Goal: Task Accomplishment & Management: Manage account settings

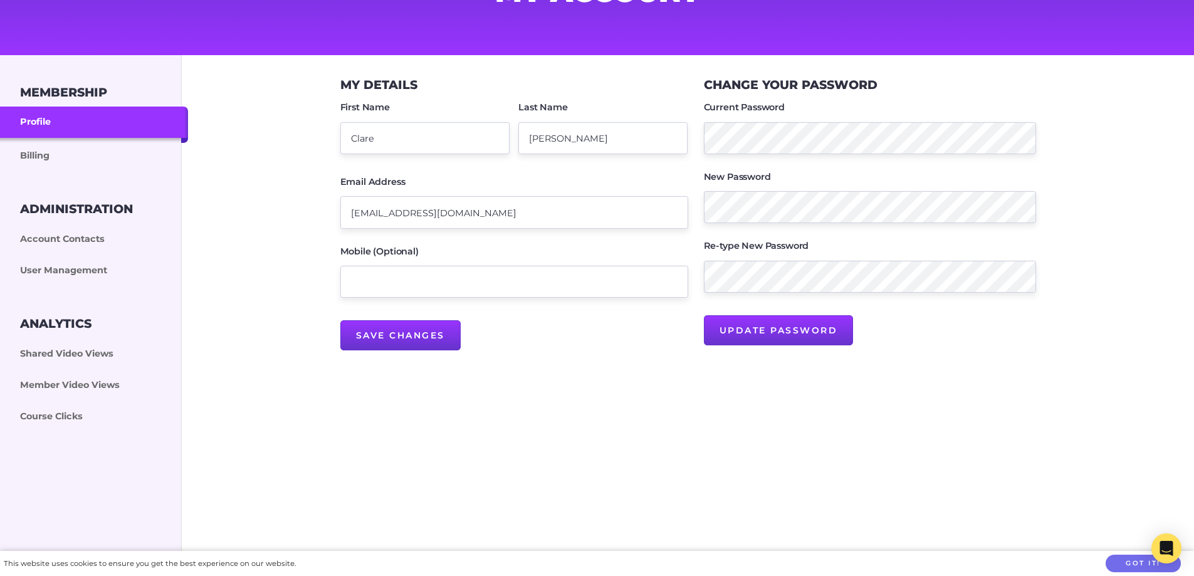
scroll to position [188, 0]
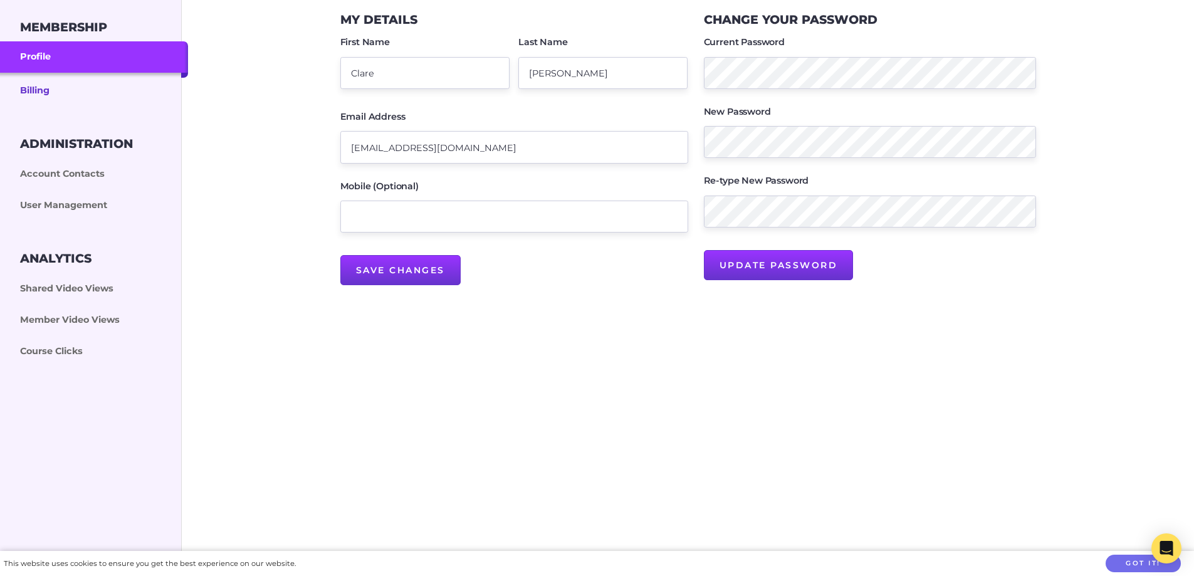
click at [24, 88] on link "Billing" at bounding box center [94, 90] width 188 height 34
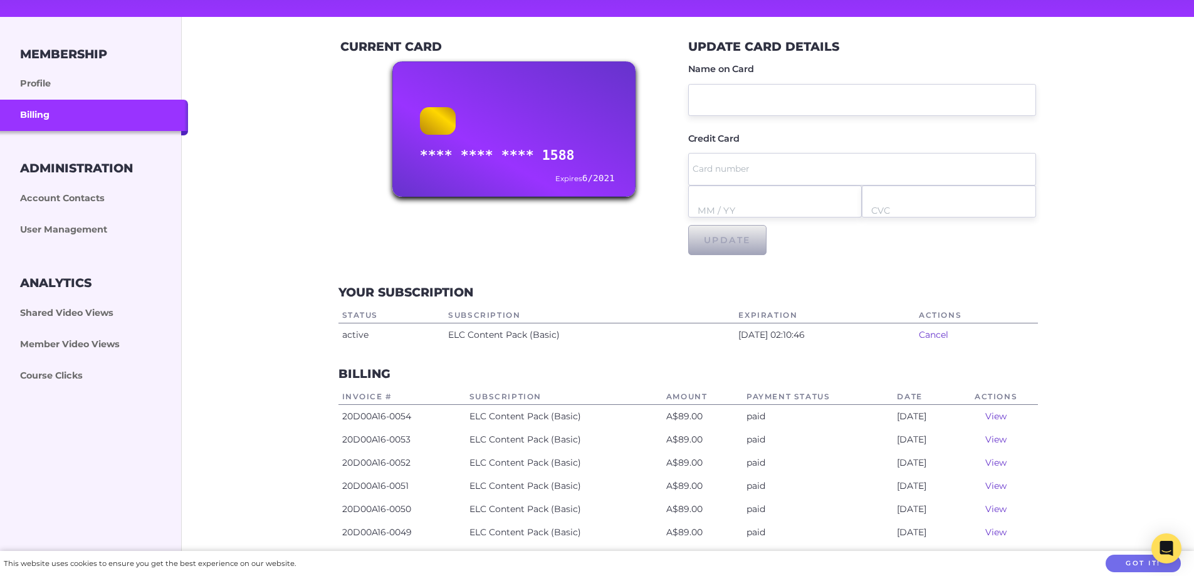
scroll to position [251, 0]
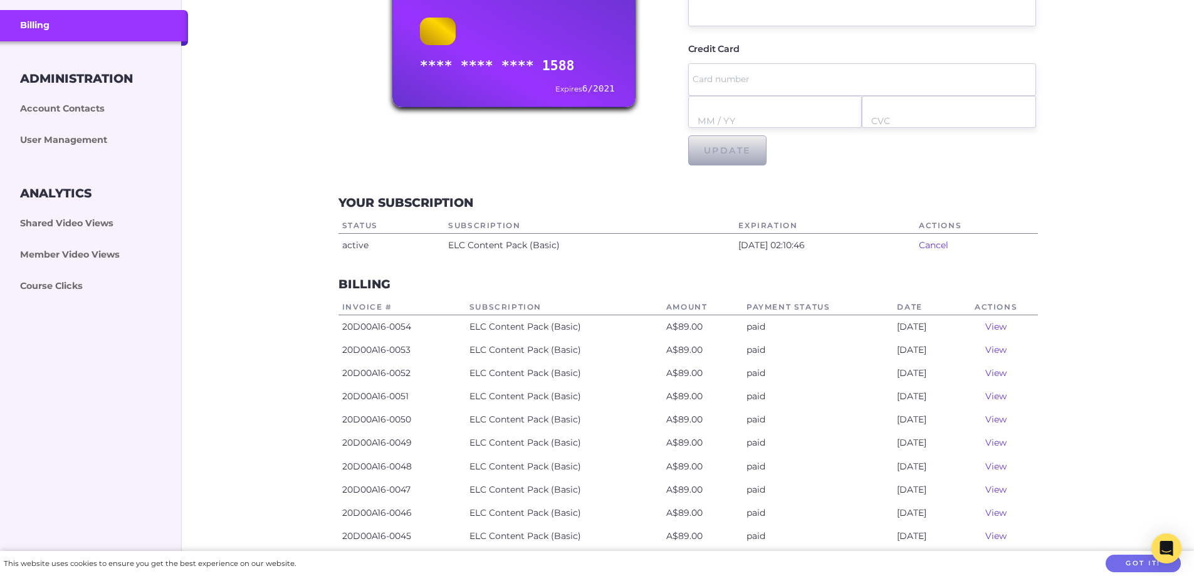
click at [998, 326] on link "View" at bounding box center [995, 326] width 21 height 11
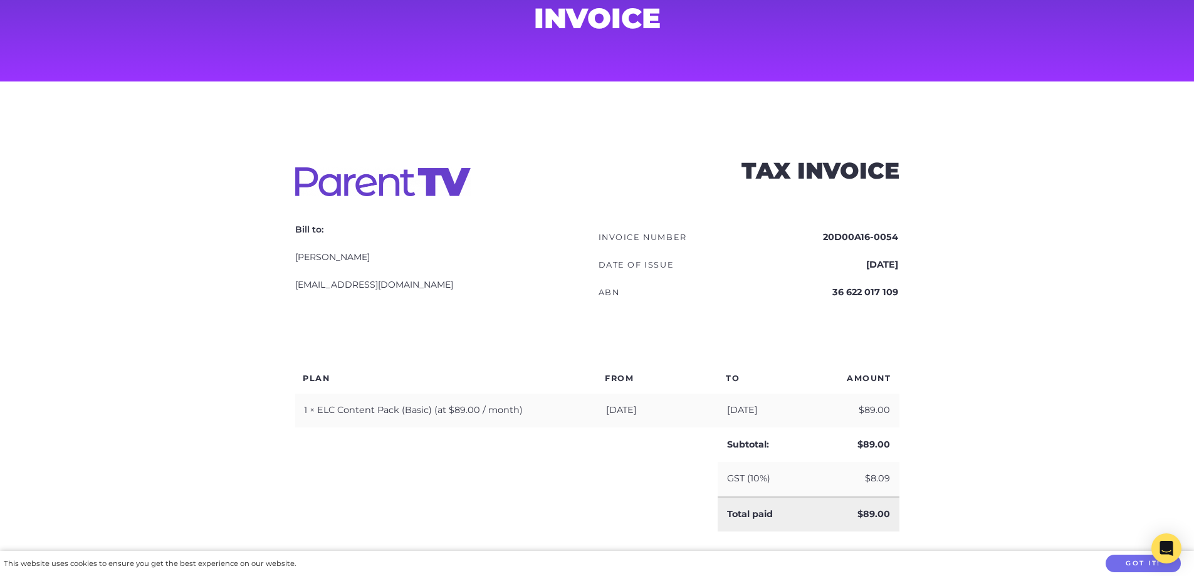
scroll to position [313, 0]
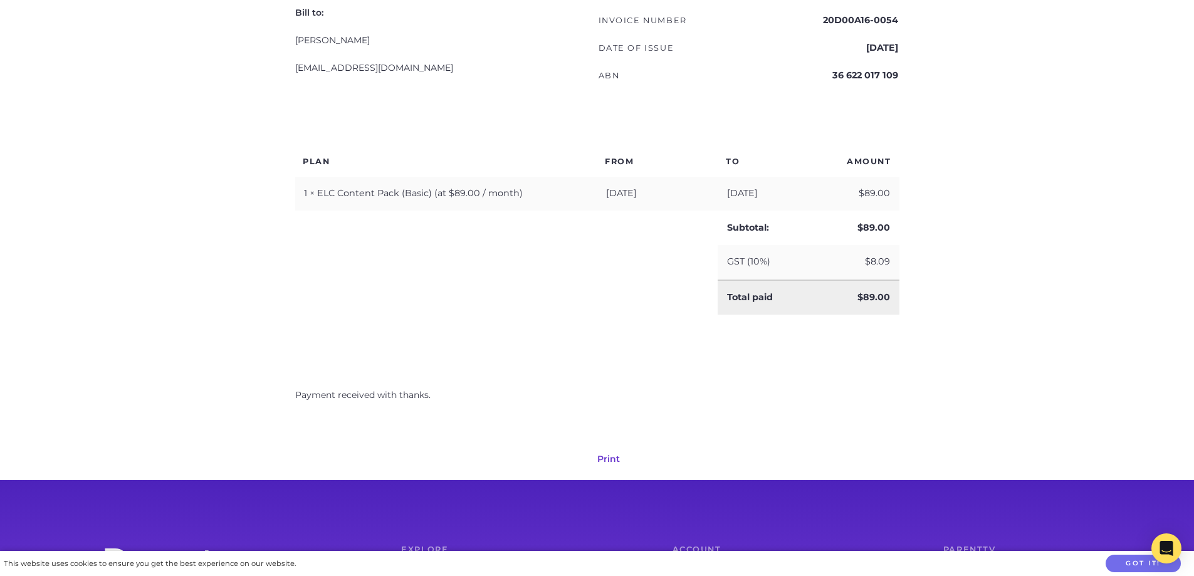
click at [610, 460] on link "Print" at bounding box center [608, 458] width 23 height 11
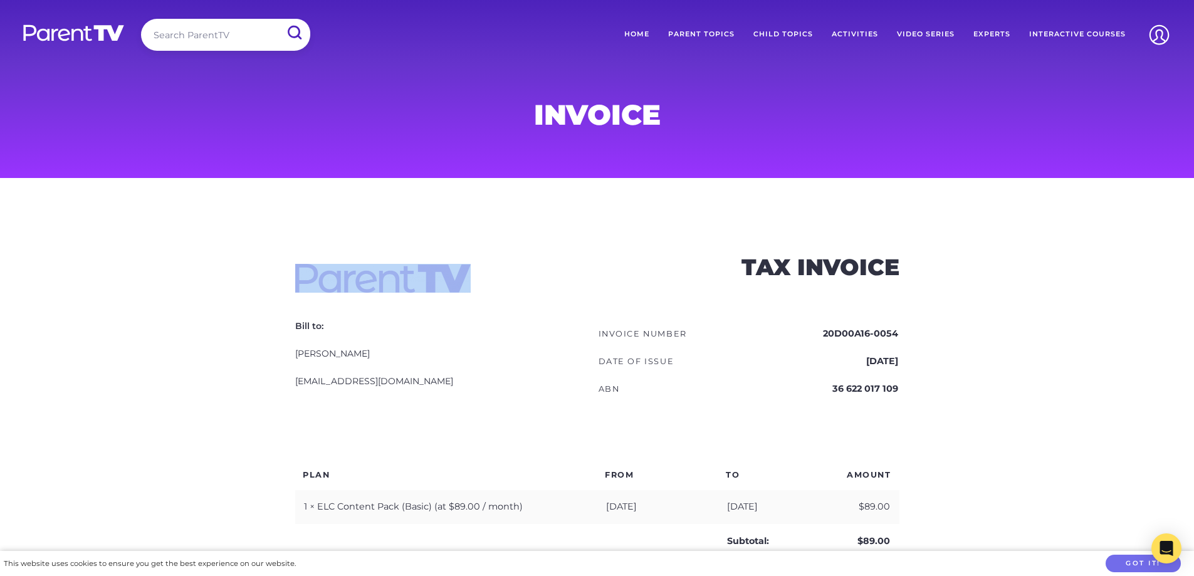
drag, startPoint x: 924, startPoint y: 92, endPoint x: 1016, endPoint y: 331, distance: 255.6
click at [1016, 331] on div "Invoice Tax Invoice Invoice number 20D00A16-0054 Date of issue [DATE] ABN 36 62…" at bounding box center [597, 261] width 1194 height 523
